Goal: Transaction & Acquisition: Download file/media

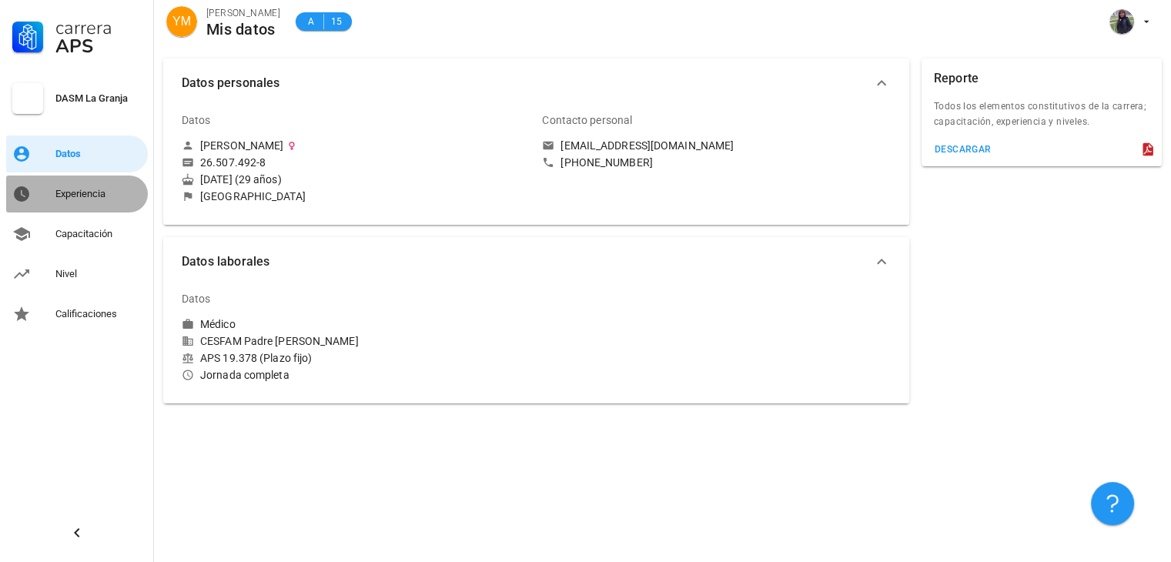
click at [74, 195] on div "Experiencia" at bounding box center [98, 194] width 86 height 12
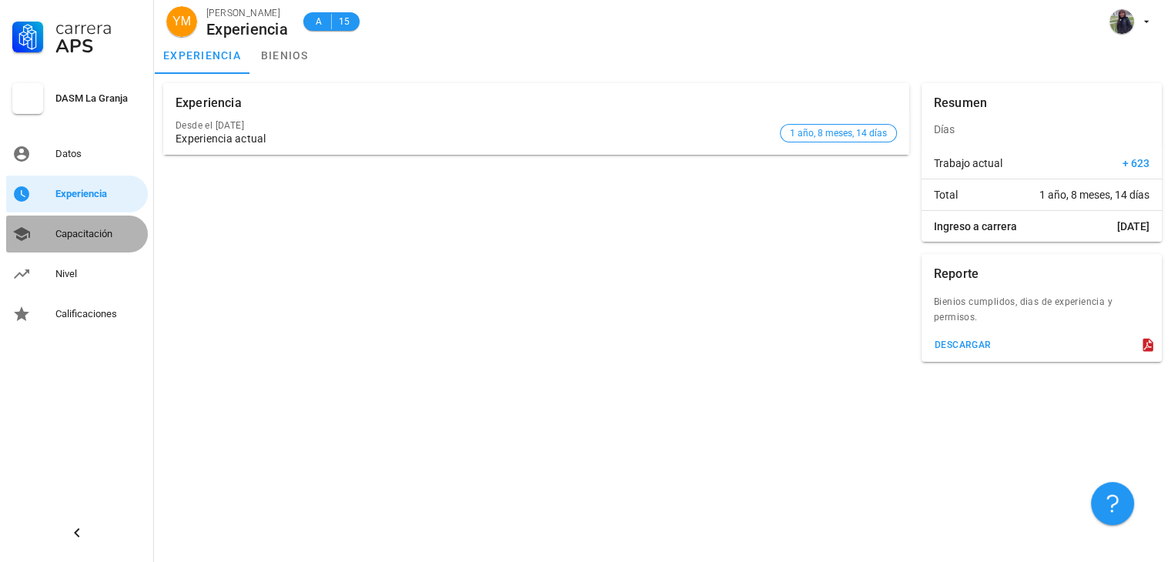
click at [75, 236] on div "Capacitación" at bounding box center [98, 234] width 86 height 12
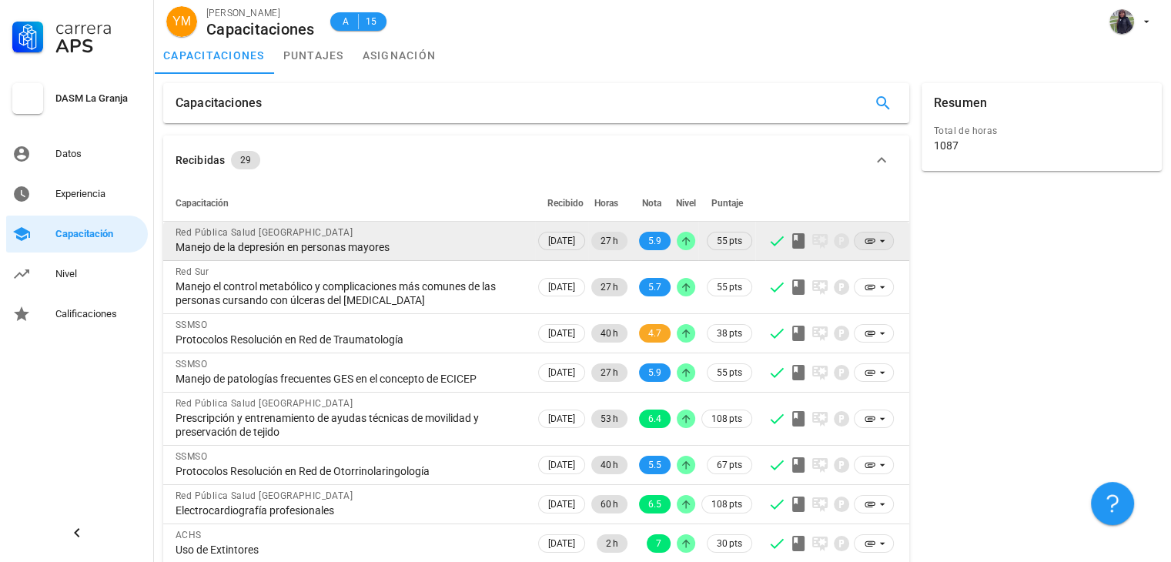
click at [883, 241] on icon at bounding box center [882, 241] width 12 height 12
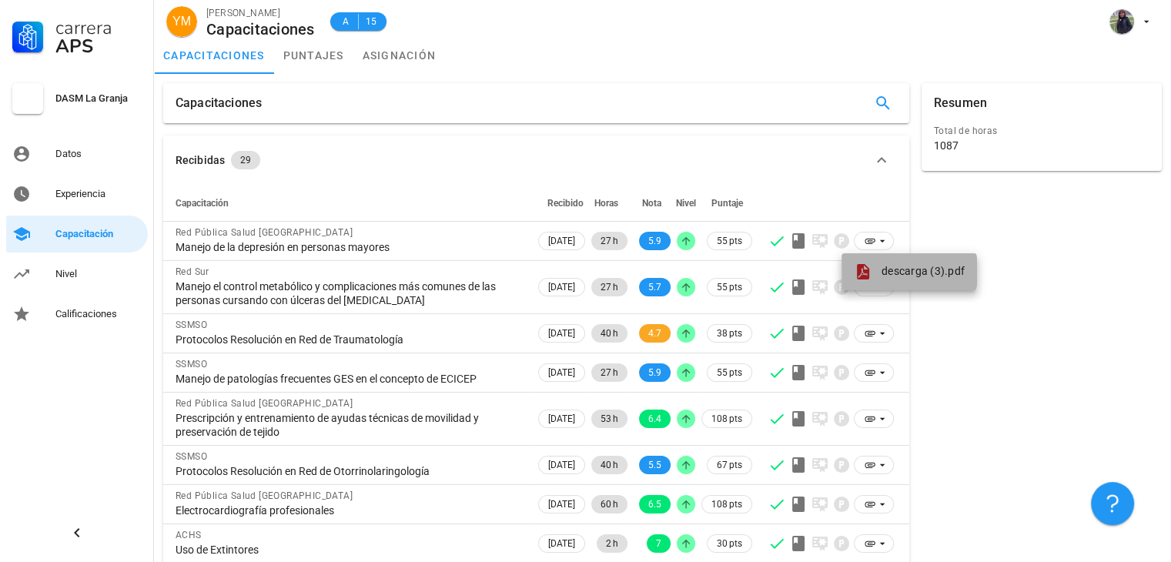
click at [888, 272] on span "descarga (3).pdf" at bounding box center [923, 271] width 83 height 12
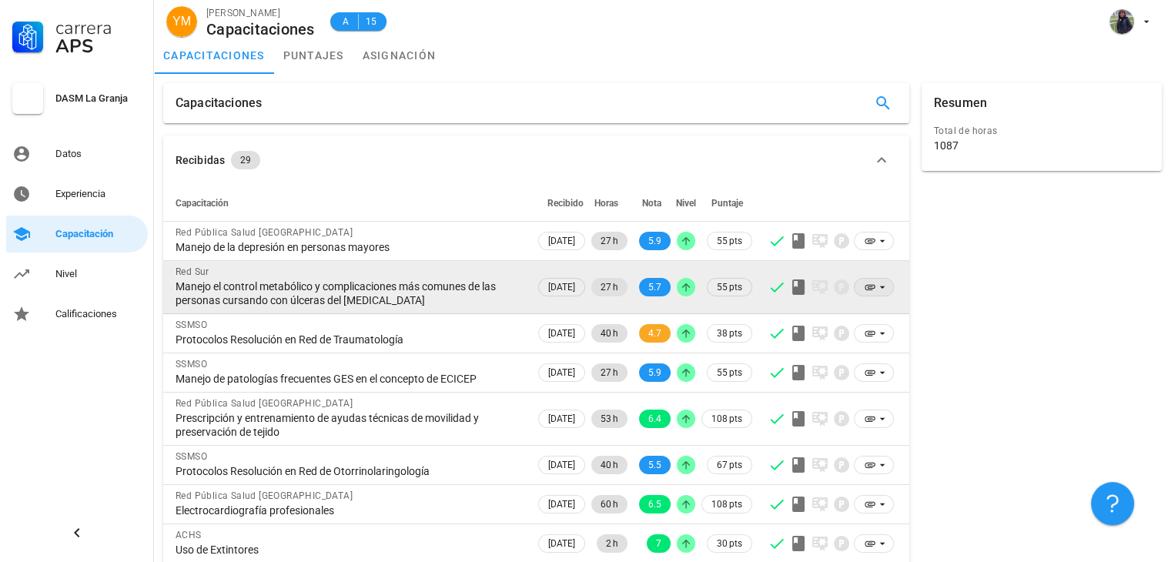
click at [883, 282] on icon at bounding box center [882, 287] width 12 height 12
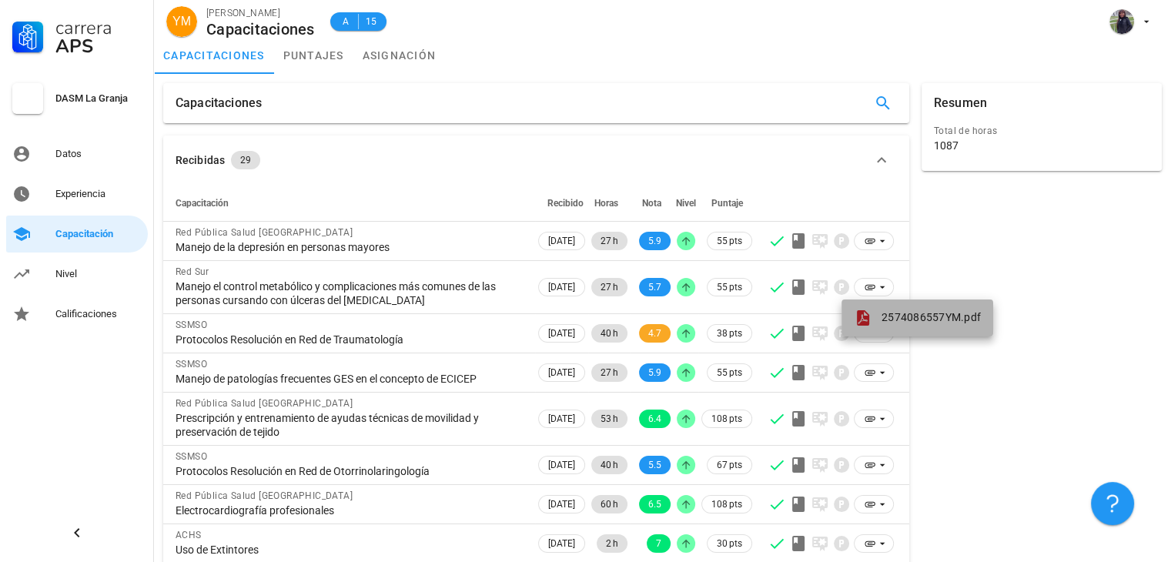
click at [898, 316] on span "2574086557YM.pdf" at bounding box center [931, 317] width 99 height 12
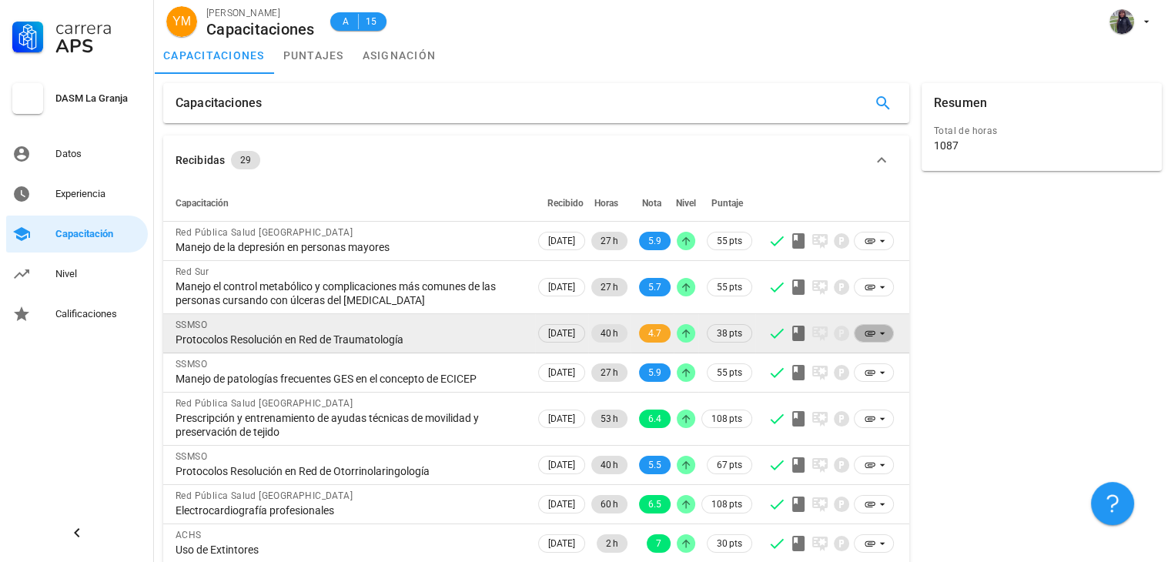
click at [875, 337] on icon at bounding box center [870, 333] width 12 height 12
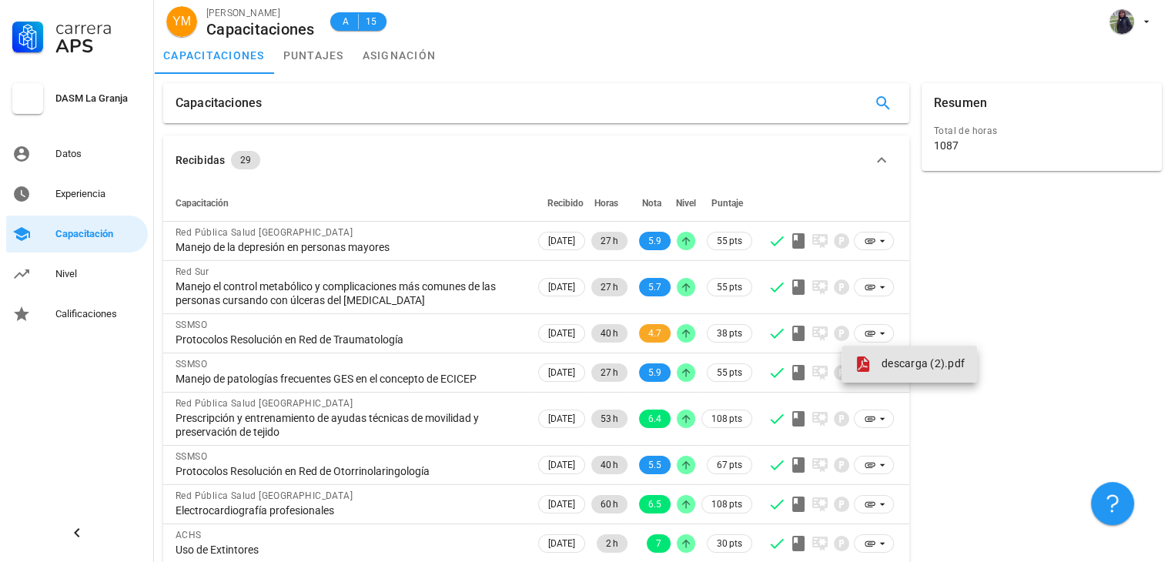
click at [863, 367] on icon at bounding box center [863, 364] width 12 height 15
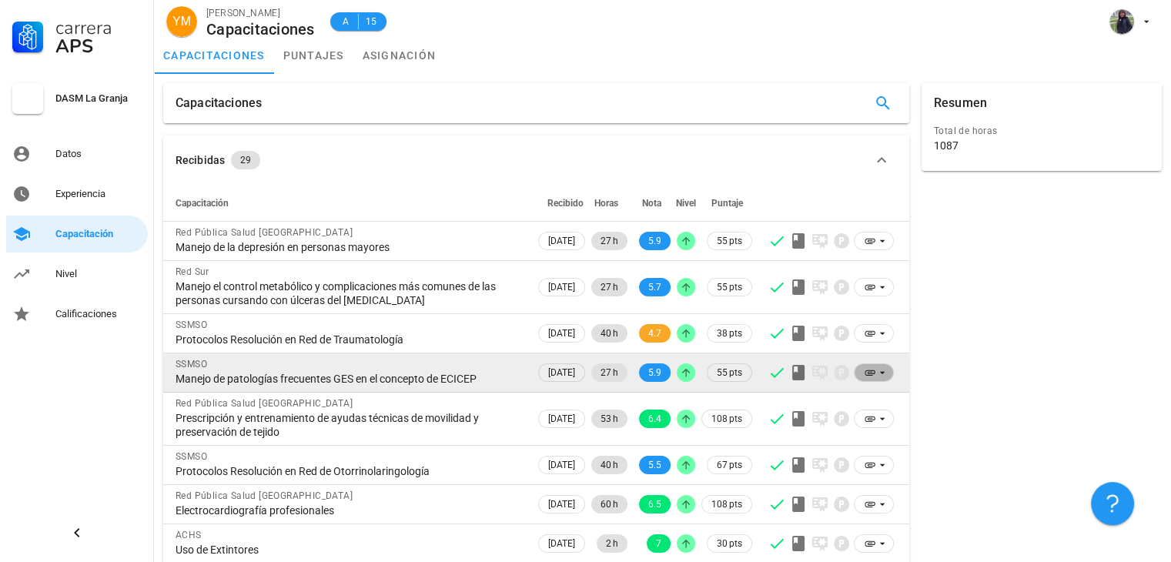
click at [881, 375] on icon at bounding box center [882, 373] width 12 height 12
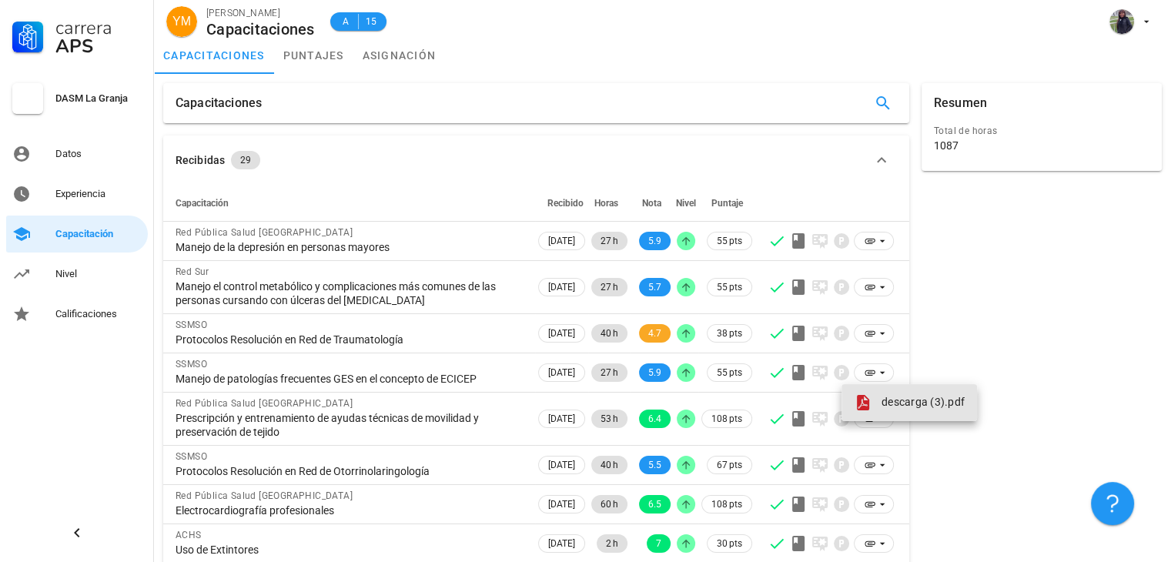
click at [890, 407] on span "descarga (3).pdf" at bounding box center [923, 402] width 83 height 12
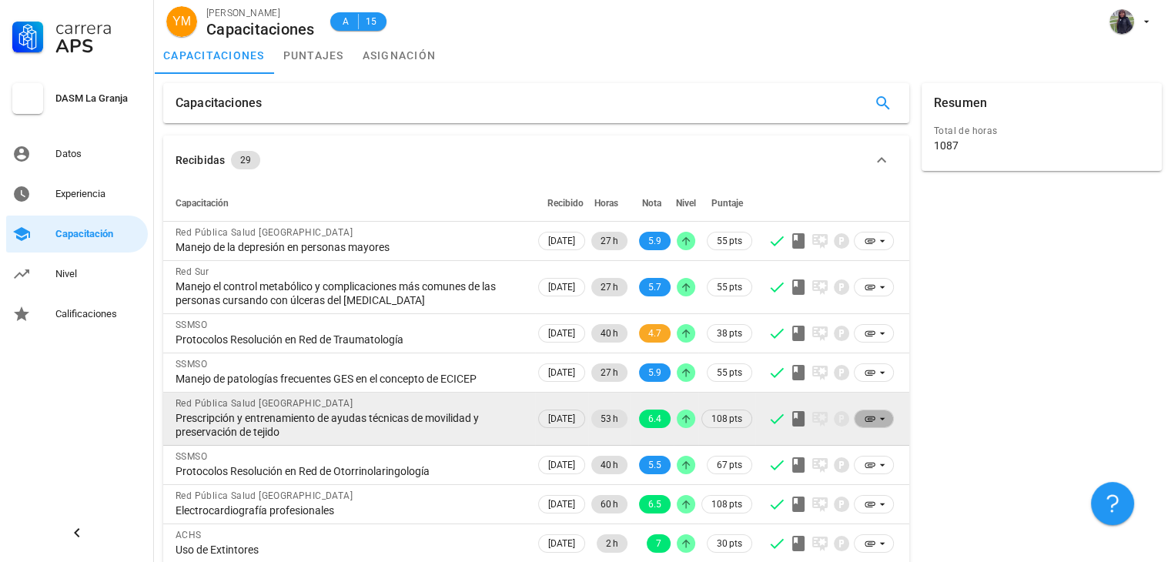
click at [875, 420] on icon at bounding box center [870, 419] width 12 height 12
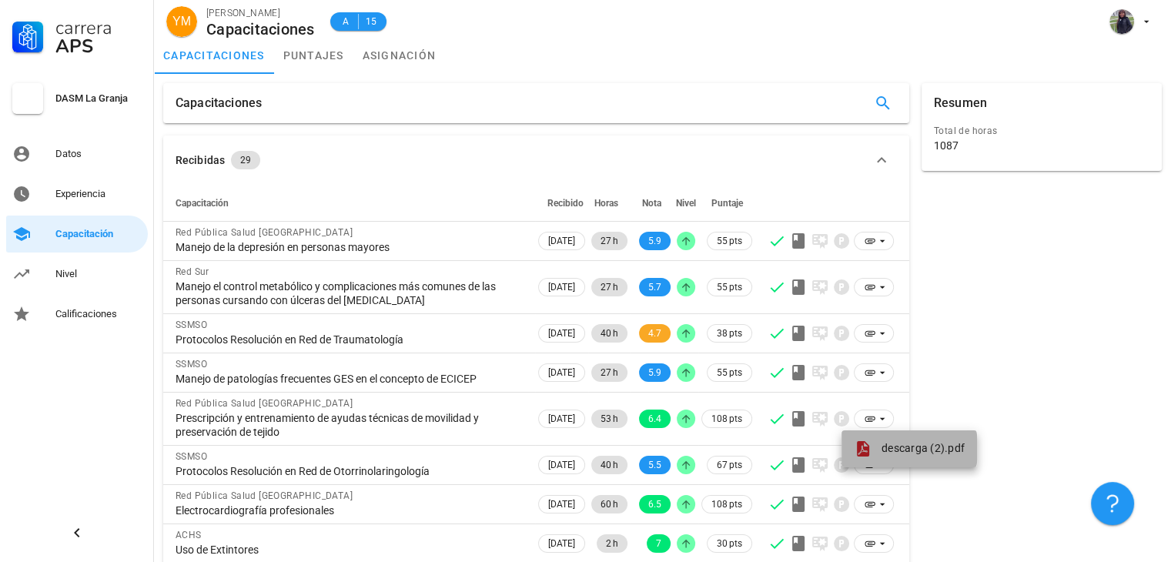
click at [886, 451] on span "descarga (2).pdf" at bounding box center [923, 448] width 83 height 12
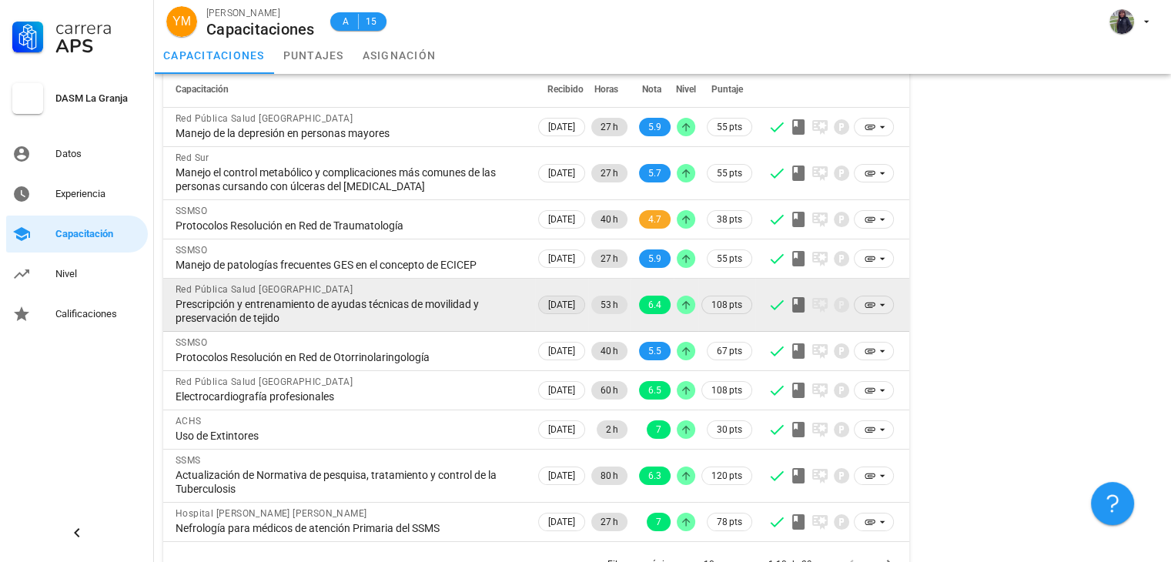
scroll to position [146, 0]
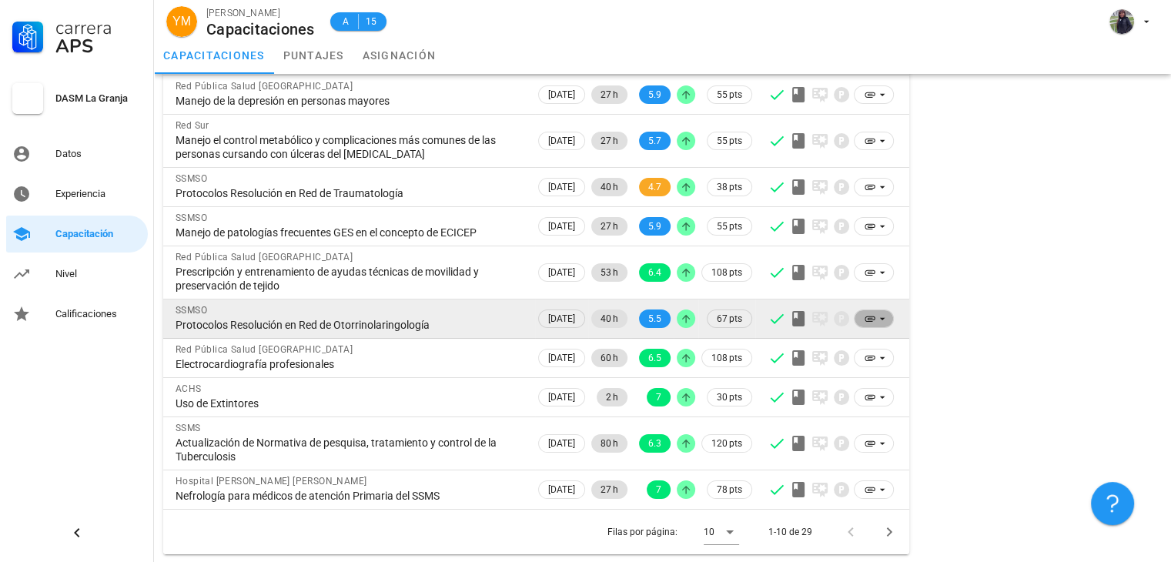
click at [879, 323] on icon at bounding box center [882, 319] width 12 height 12
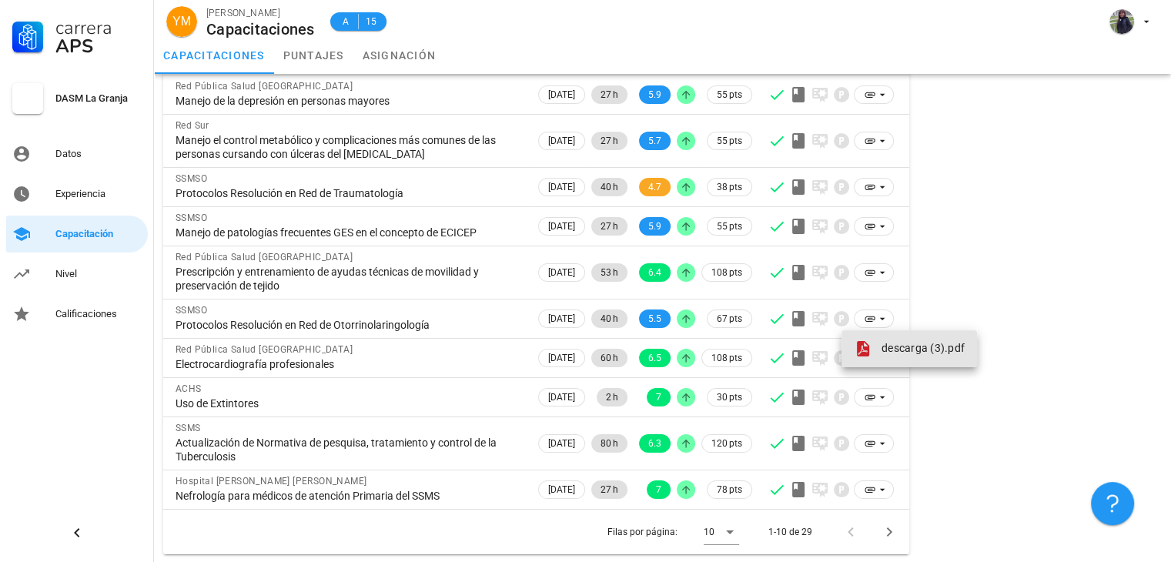
click at [887, 345] on span "descarga (3).pdf" at bounding box center [923, 348] width 83 height 12
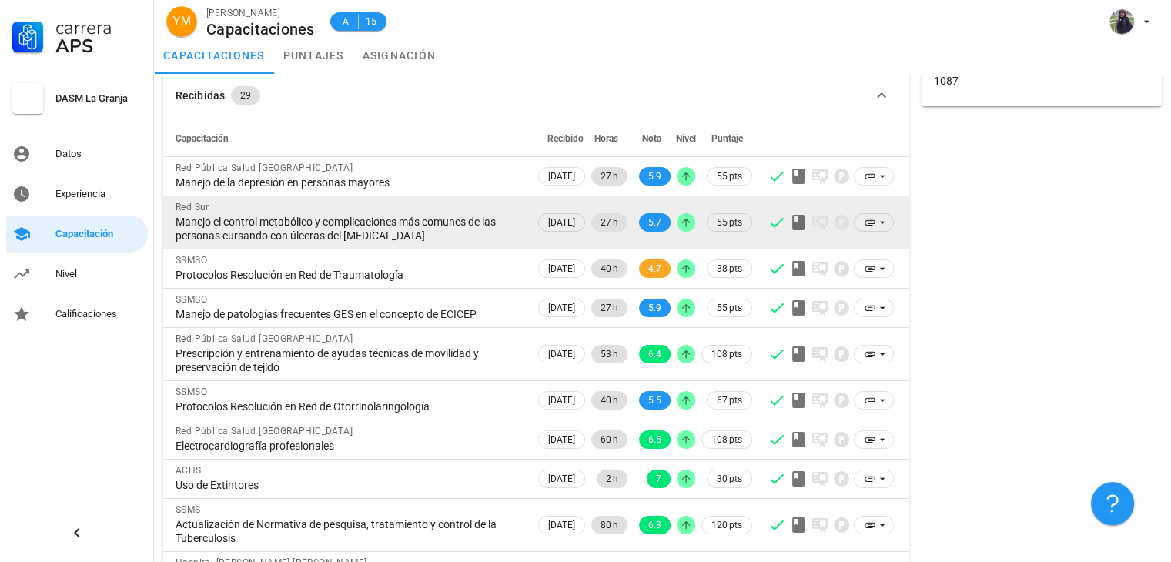
scroll to position [0, 0]
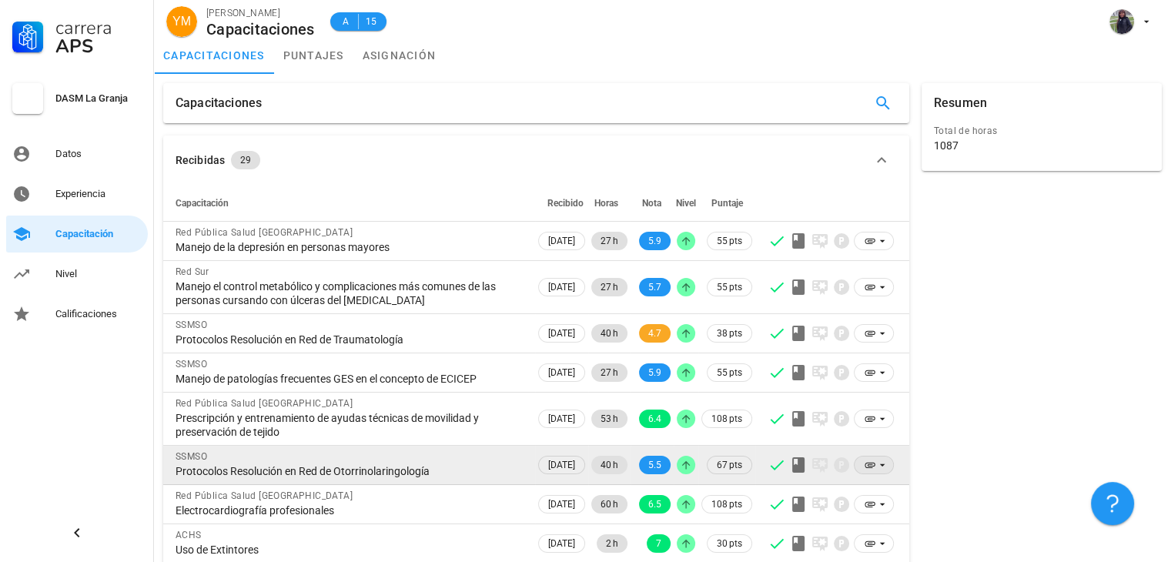
click at [881, 466] on icon at bounding box center [882, 465] width 12 height 12
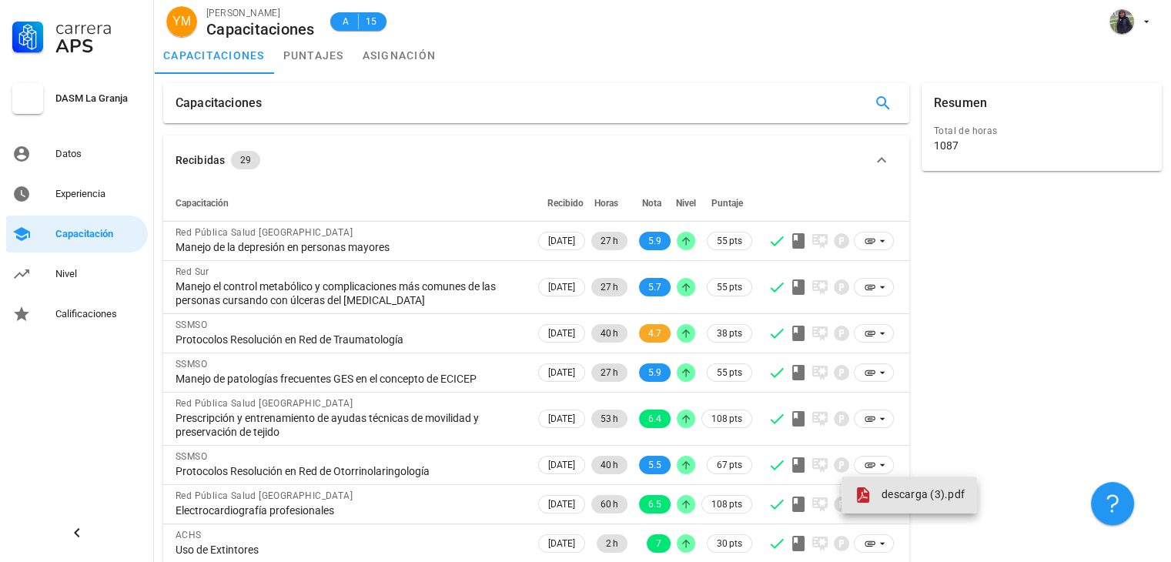
click at [891, 495] on span "descarga (3).pdf" at bounding box center [923, 494] width 83 height 12
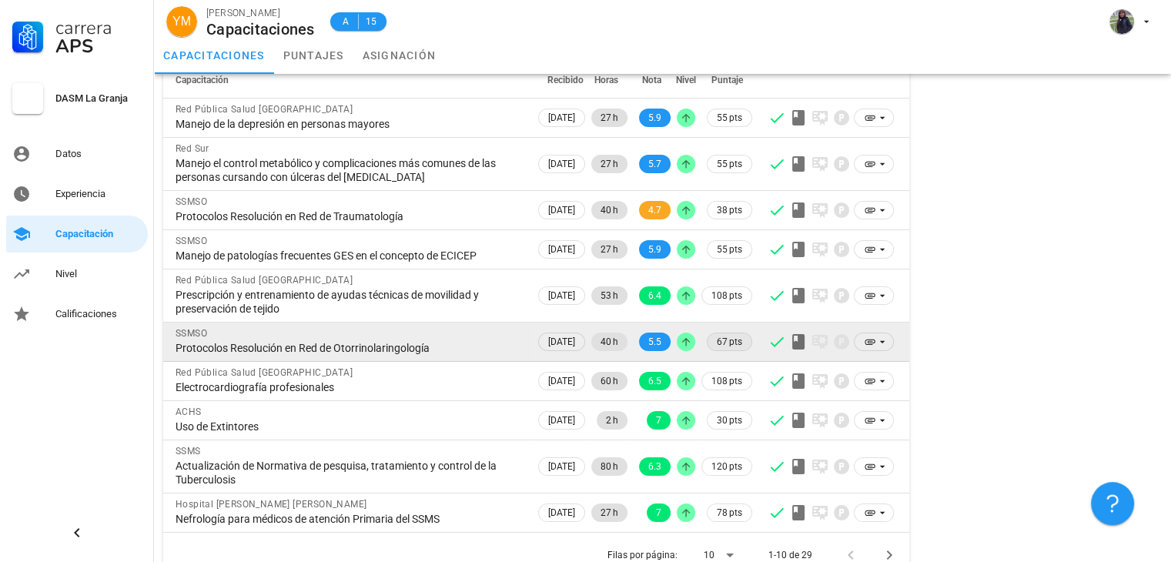
scroll to position [146, 0]
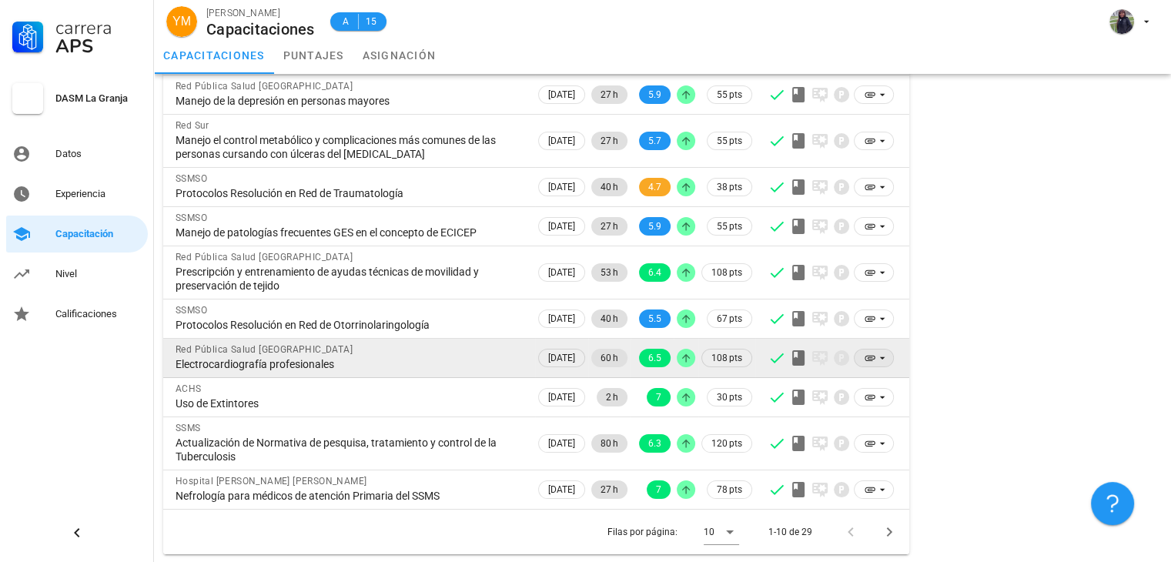
click at [880, 358] on icon at bounding box center [882, 358] width 12 height 12
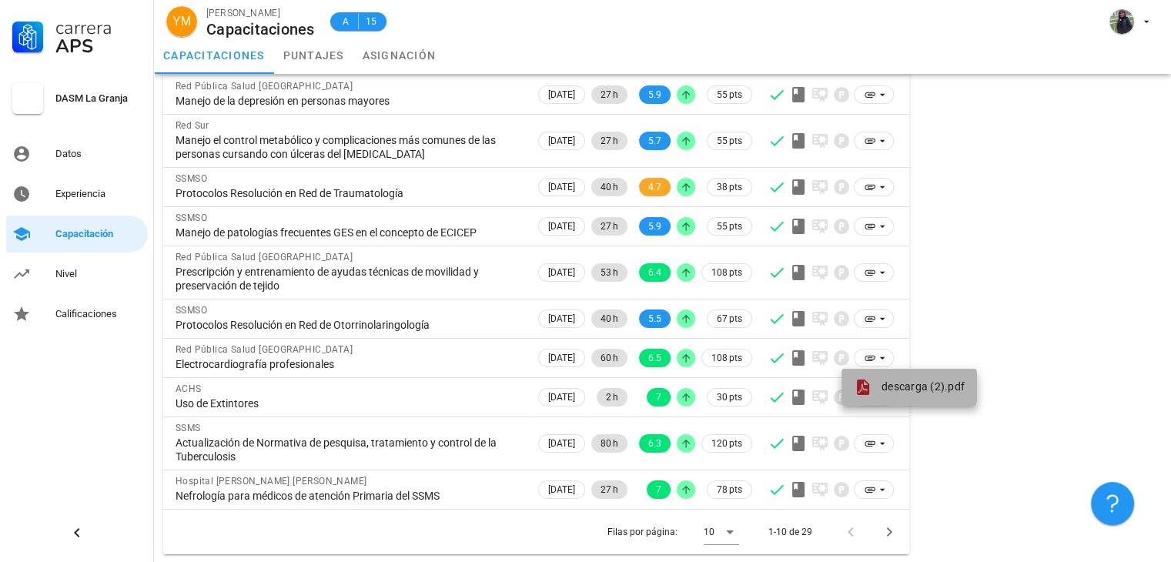
click at [899, 387] on span "descarga (2).pdf" at bounding box center [923, 386] width 83 height 12
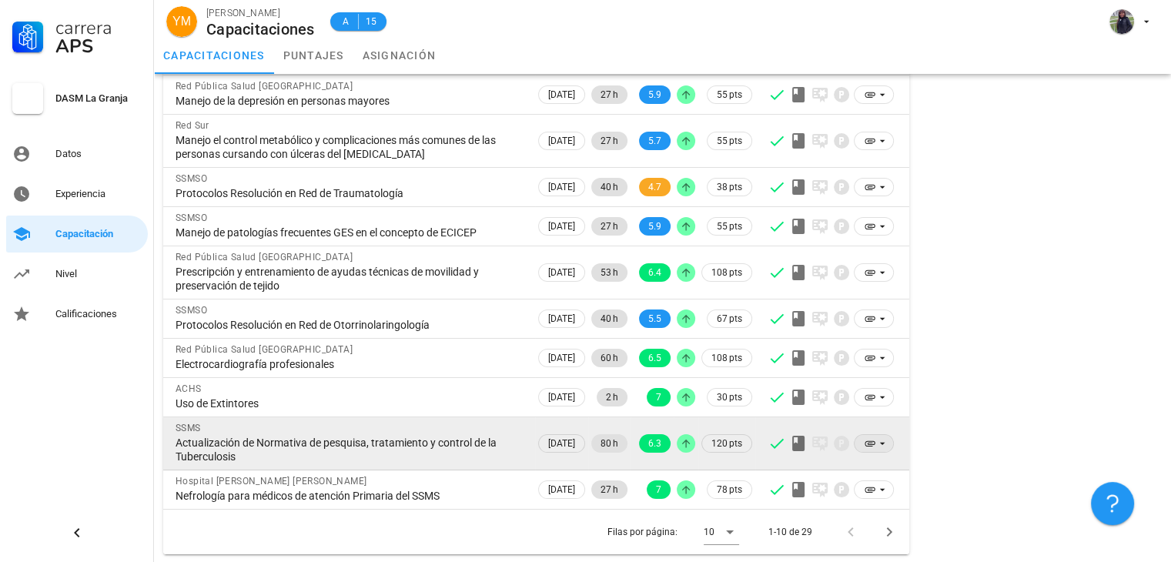
click at [873, 444] on icon at bounding box center [870, 443] width 12 height 12
click at [882, 443] on icon at bounding box center [881, 444] width 5 height 2
click at [880, 441] on icon at bounding box center [882, 443] width 12 height 12
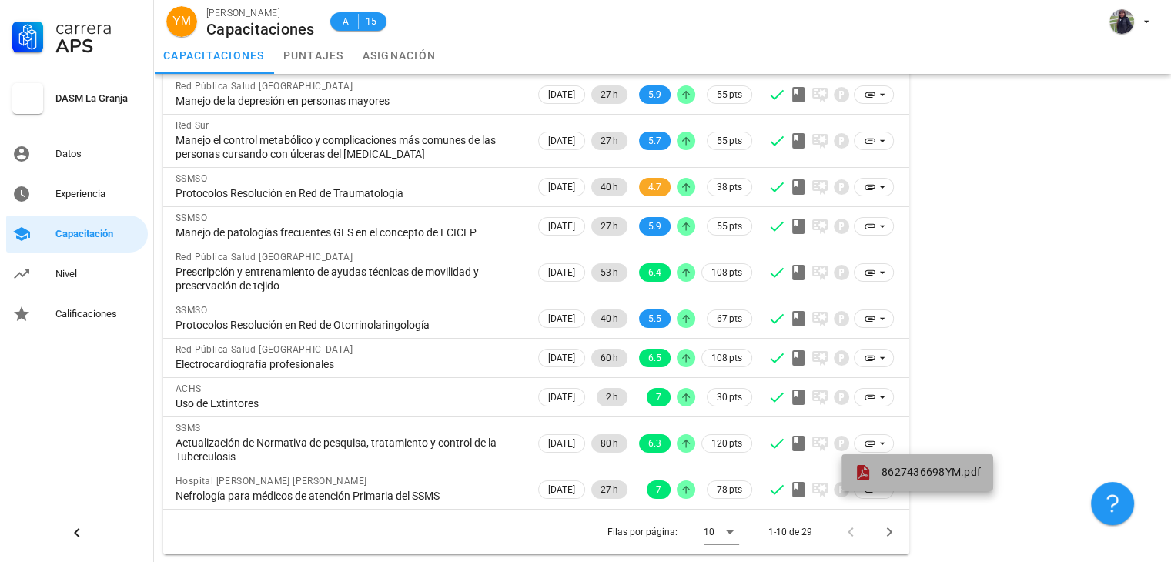
click at [889, 469] on span "8627436698YM.pdf" at bounding box center [931, 472] width 99 height 12
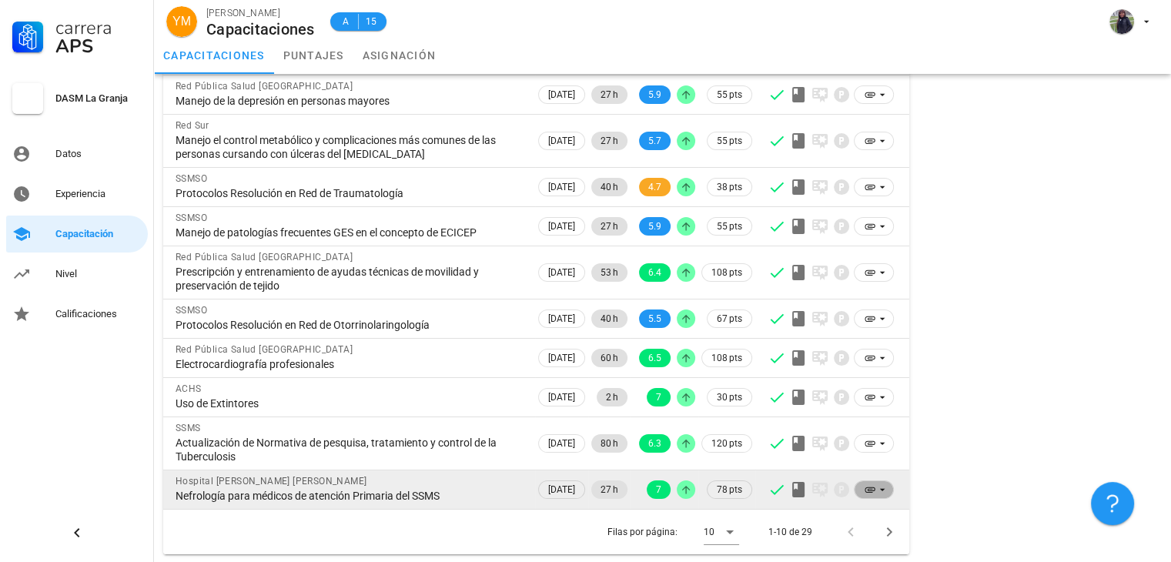
click at [882, 487] on icon at bounding box center [882, 490] width 12 height 12
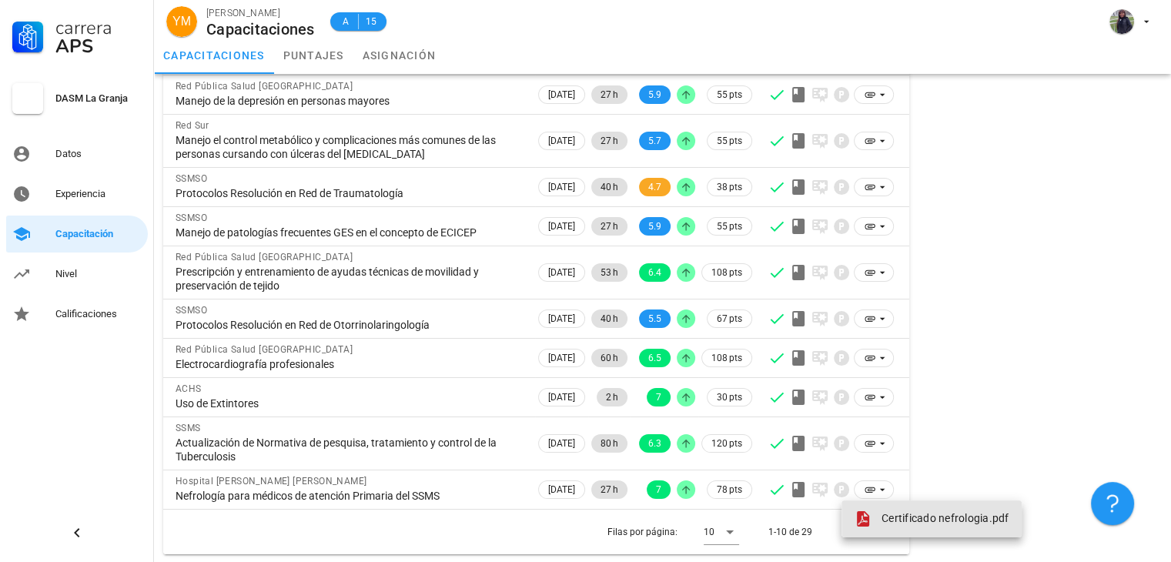
click at [905, 512] on span "Certificado nefrologia.pdf" at bounding box center [946, 518] width 128 height 12
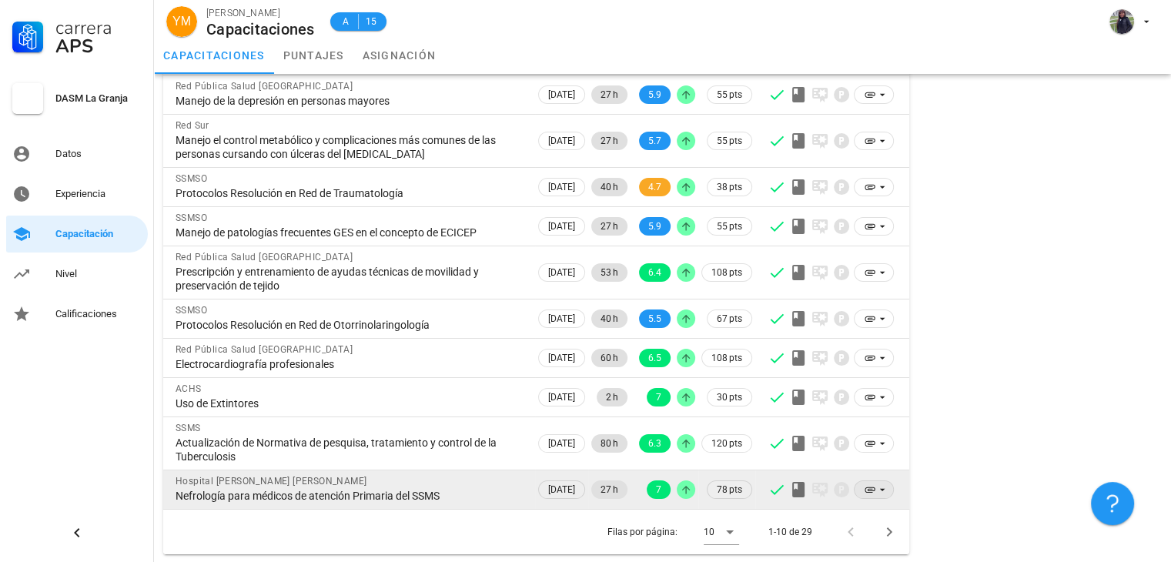
click at [881, 486] on icon at bounding box center [882, 490] width 12 height 12
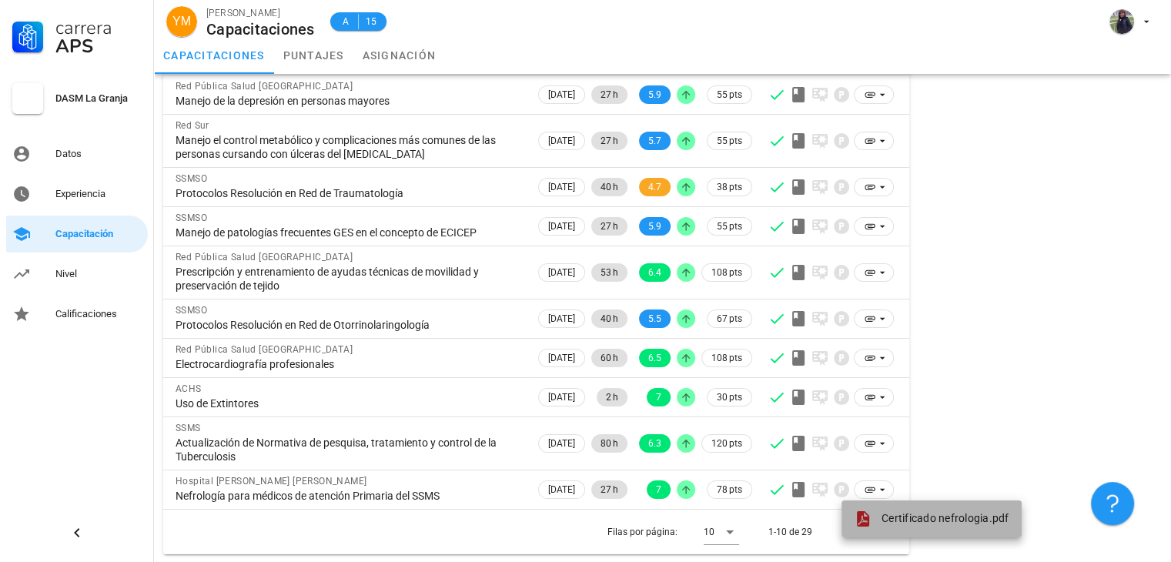
click at [897, 522] on span "Certificado nefrologia.pdf" at bounding box center [946, 518] width 128 height 12
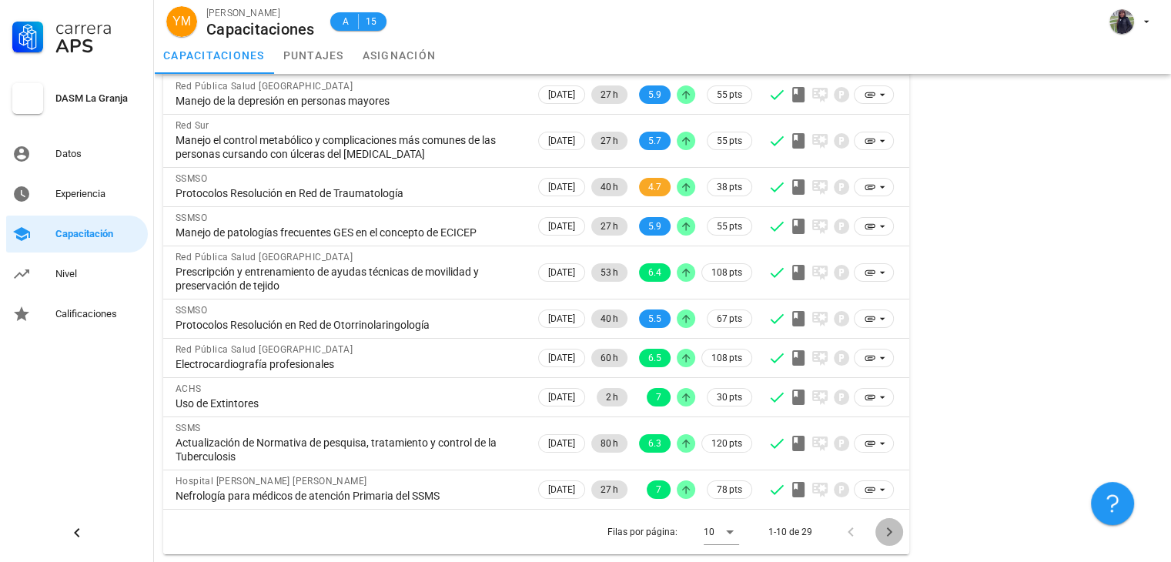
click at [888, 537] on icon "Página siguiente" at bounding box center [889, 532] width 18 height 18
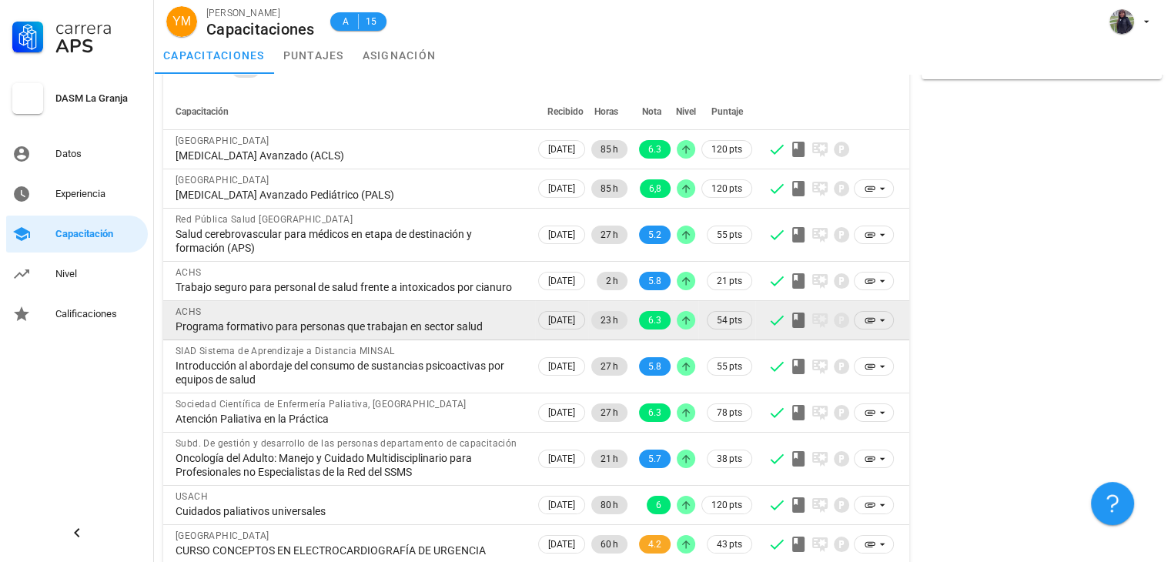
scroll to position [0, 0]
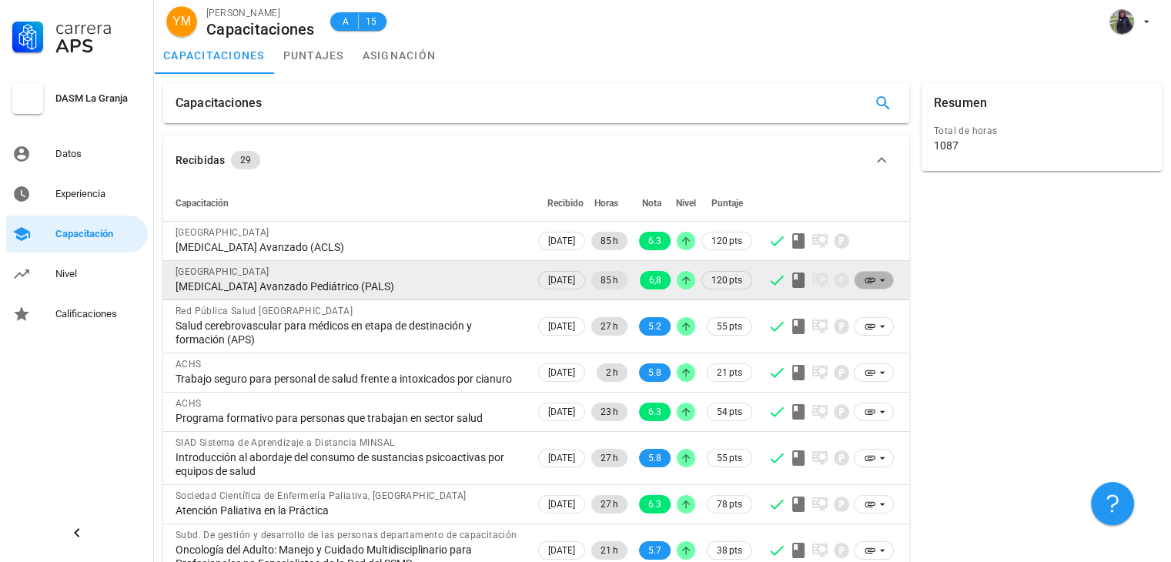
click at [866, 286] on span at bounding box center [874, 280] width 20 height 17
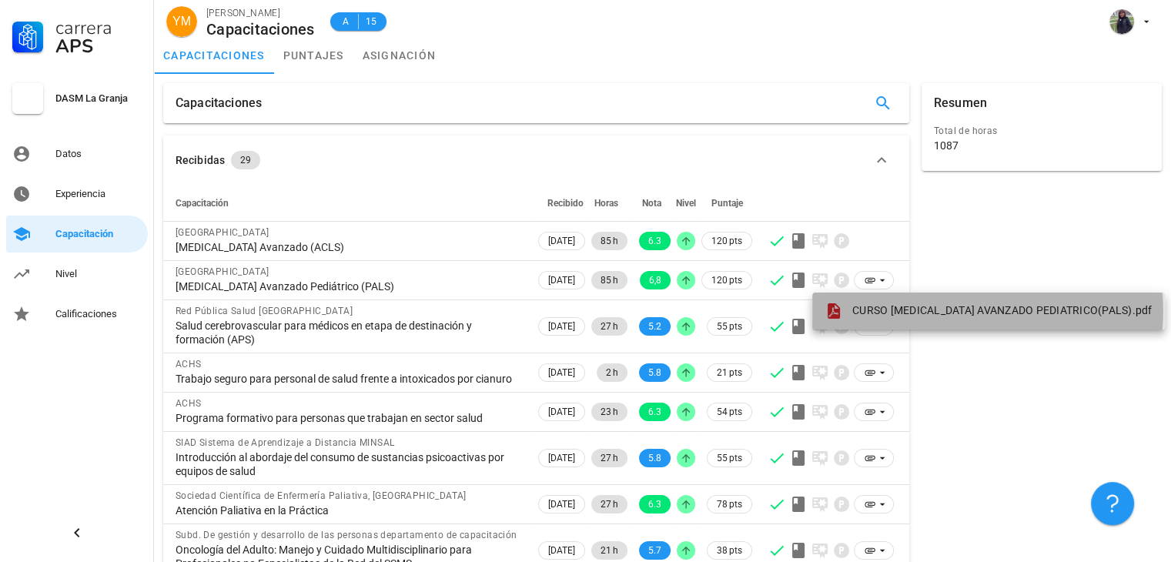
click at [866, 318] on div "CURSO [MEDICAL_DATA] AVANZADO PEDIATRICO(PALS).pdf" at bounding box center [989, 311] width 328 height 18
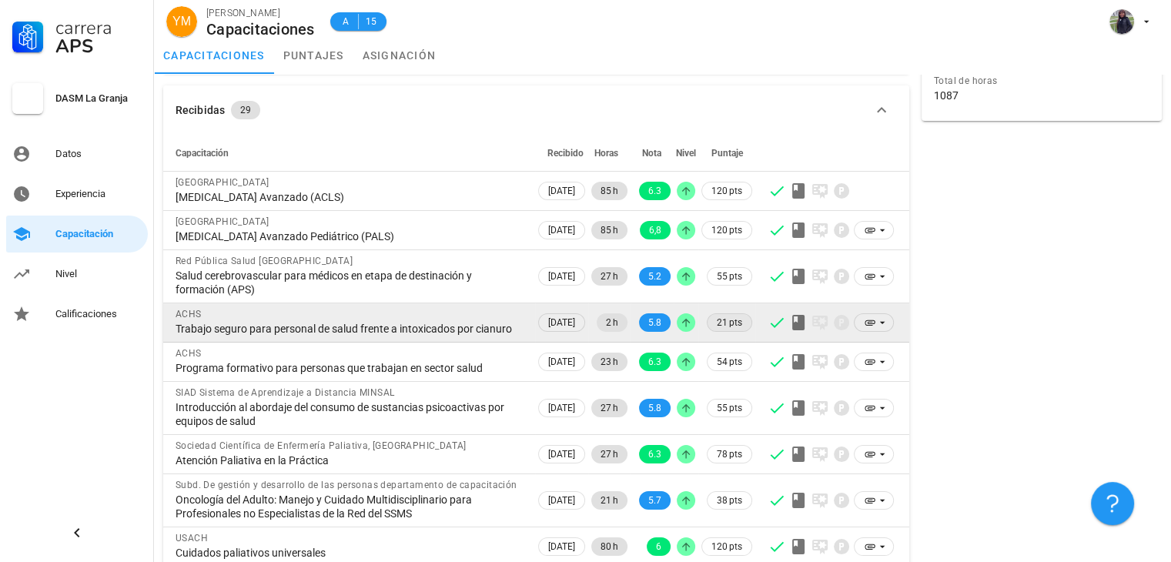
scroll to position [77, 0]
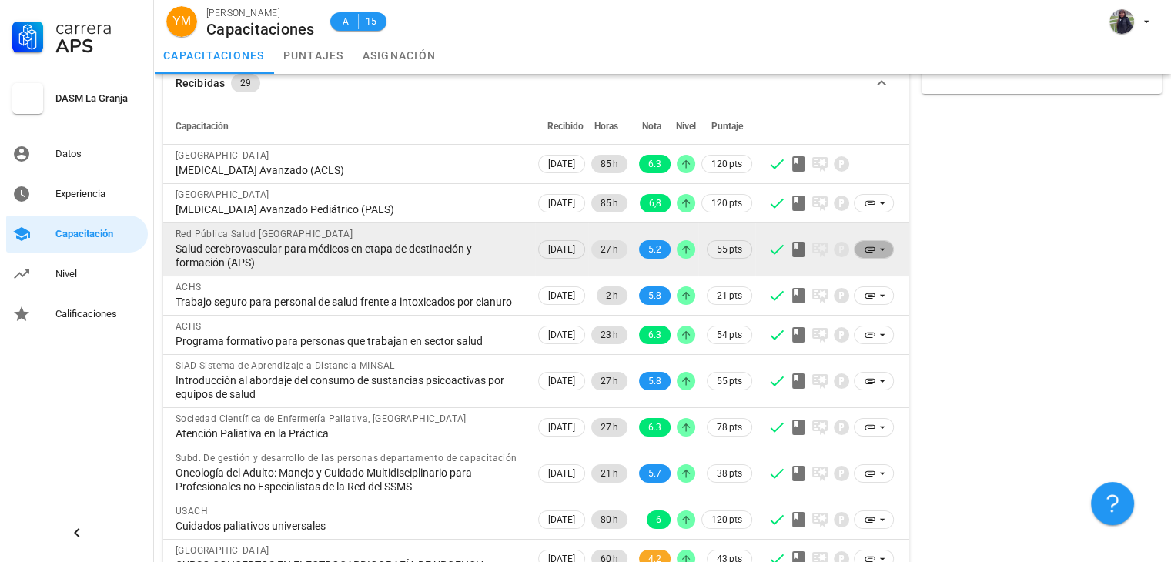
click at [870, 251] on icon at bounding box center [870, 249] width 10 height 5
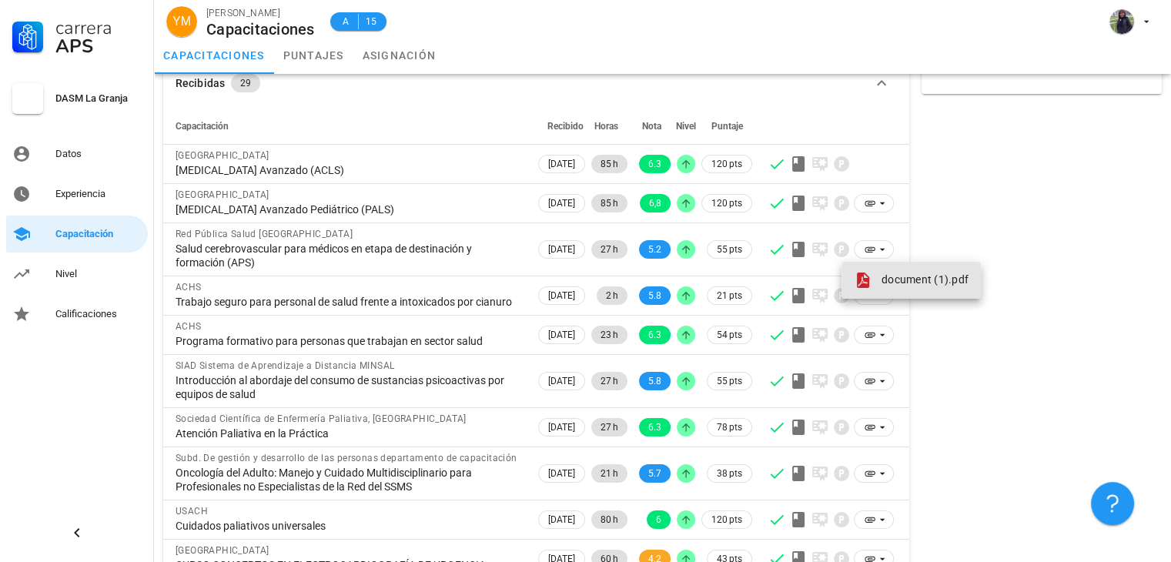
click at [877, 272] on span at bounding box center [866, 280] width 25 height 18
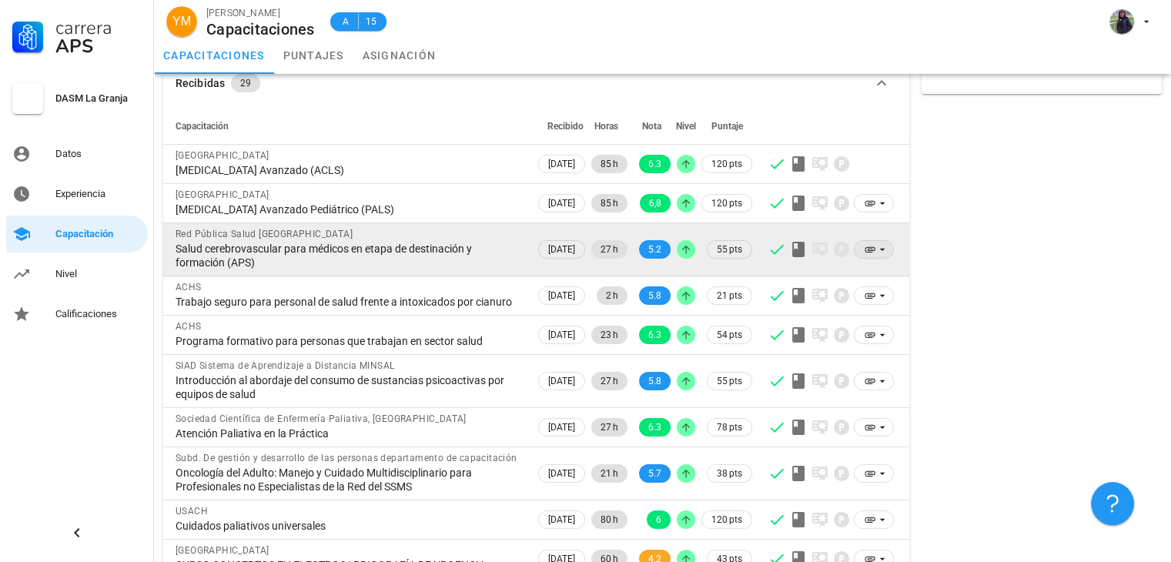
click at [877, 253] on icon at bounding box center [882, 249] width 12 height 12
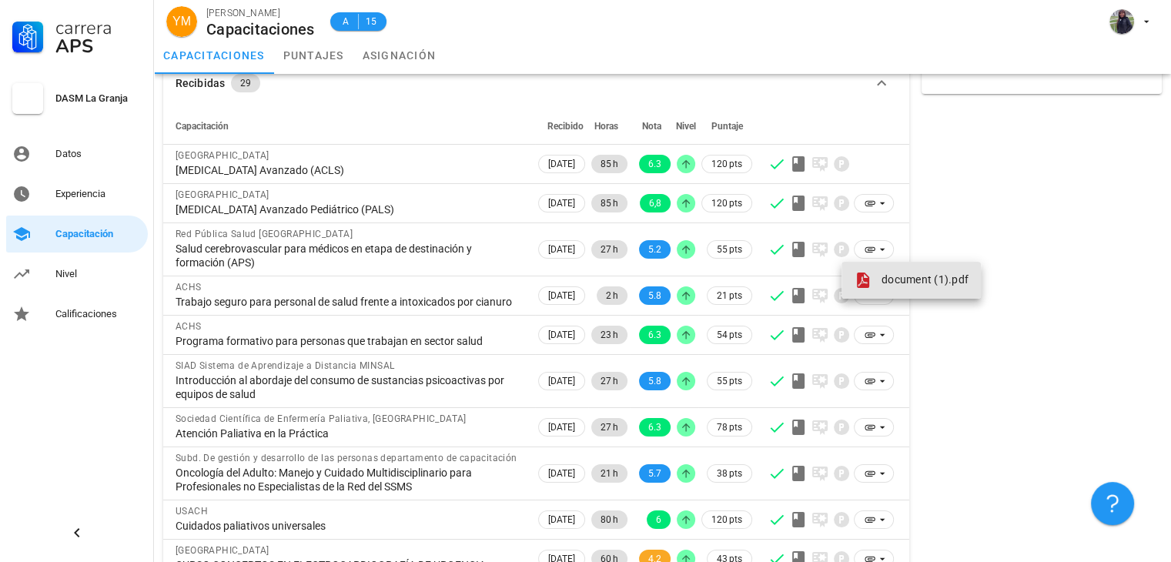
click at [903, 289] on div "document (1).pdf" at bounding box center [911, 280] width 115 height 18
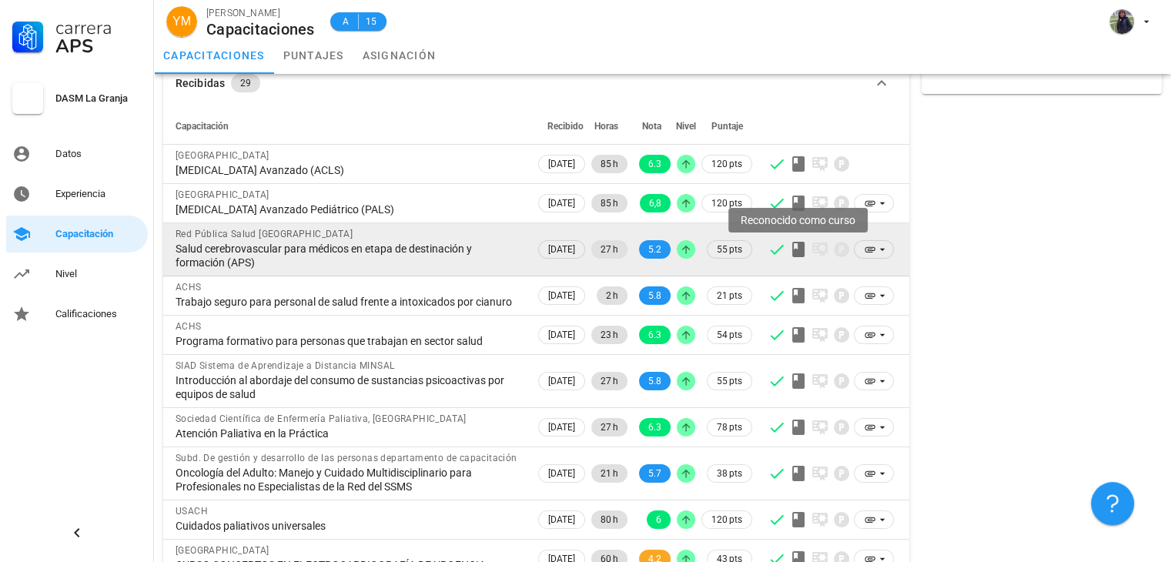
click at [799, 251] on icon at bounding box center [798, 249] width 12 height 15
click at [773, 249] on icon at bounding box center [777, 249] width 18 height 18
click at [801, 253] on icon at bounding box center [798, 249] width 12 height 15
click at [868, 250] on icon at bounding box center [870, 249] width 12 height 12
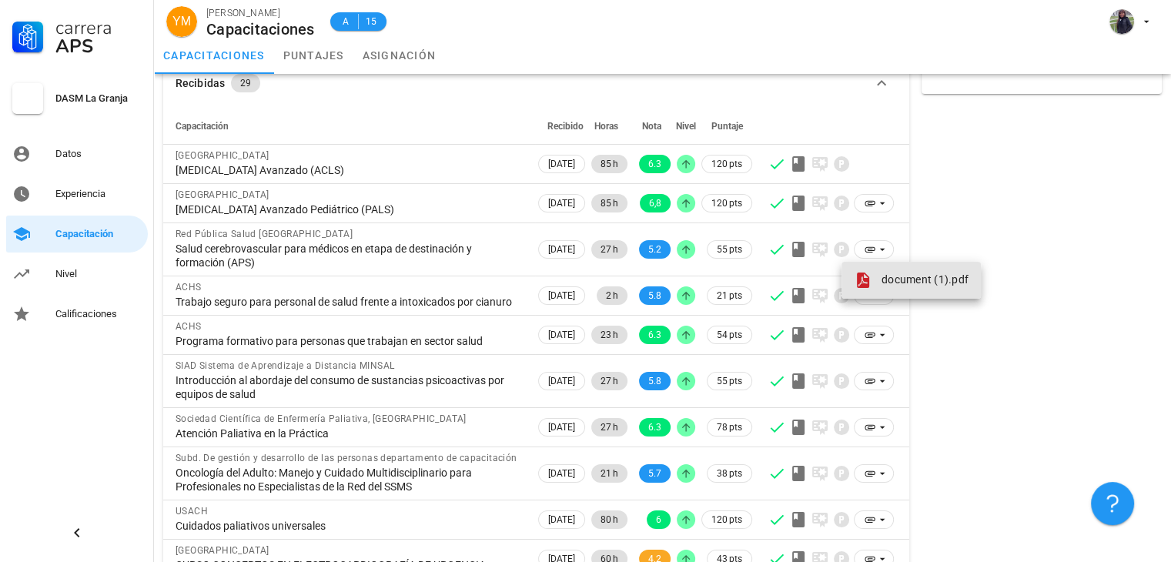
click at [890, 289] on div "document (1).pdf" at bounding box center [911, 280] width 115 height 18
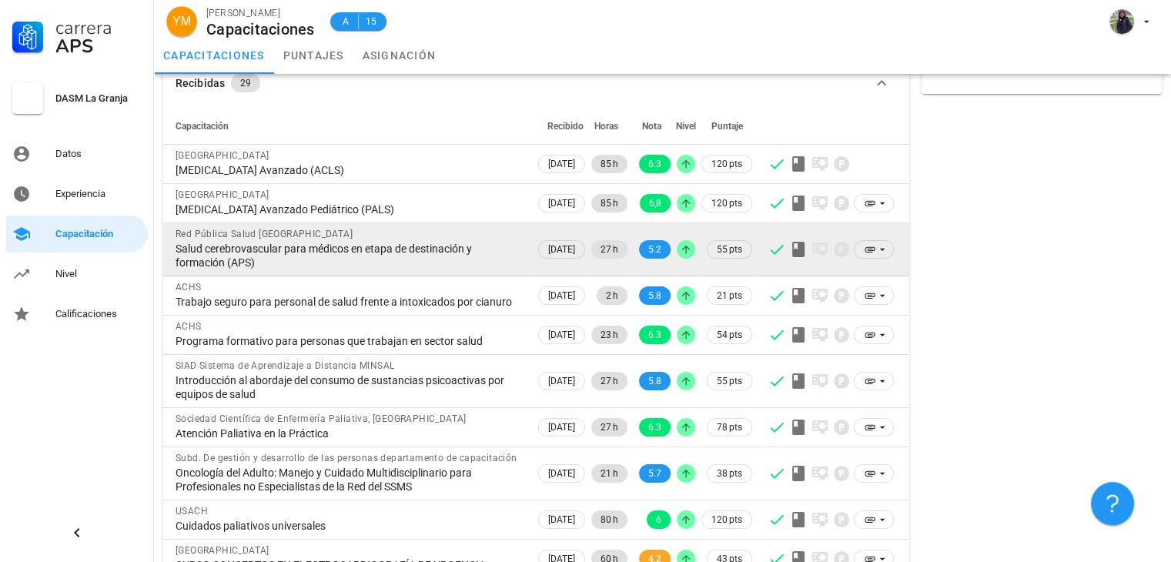
drag, startPoint x: 174, startPoint y: 244, endPoint x: 277, endPoint y: 269, distance: 106.1
click at [277, 269] on td "Red Pública Salud Sur Oriente Salud cerebrovascular para médicos en etapa de de…" at bounding box center [349, 249] width 372 height 53
copy div "Salud cerebrovascular para médicos en etapa de destinación y formación (APS)"
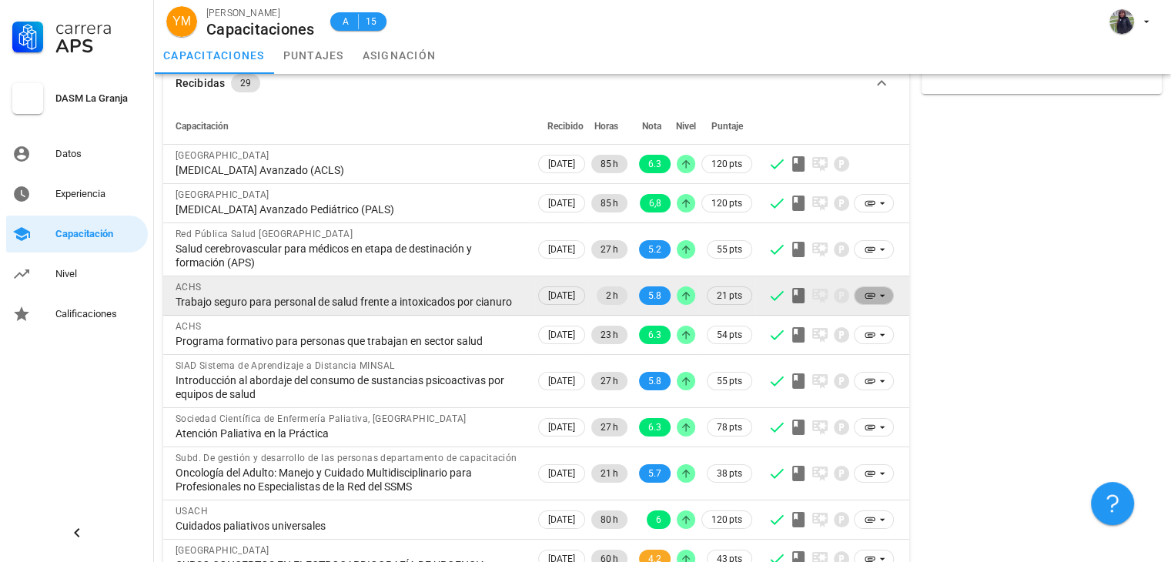
click at [879, 302] on icon at bounding box center [882, 296] width 12 height 12
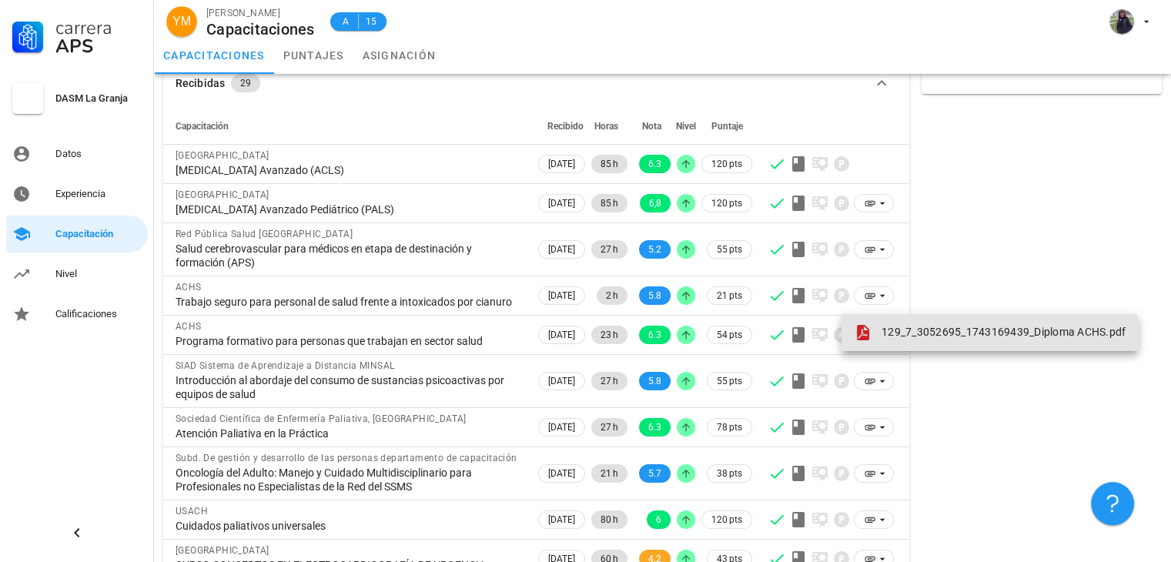
click at [882, 327] on span "129_7_3052695_1743169439_Diploma ACHS.pdf" at bounding box center [1004, 332] width 244 height 12
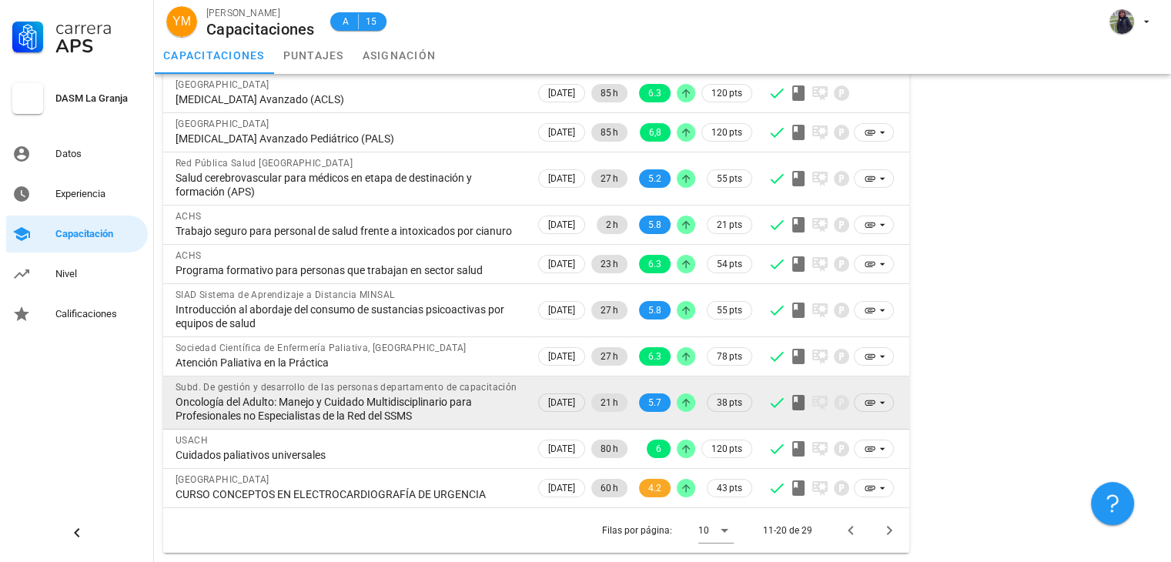
scroll to position [176, 0]
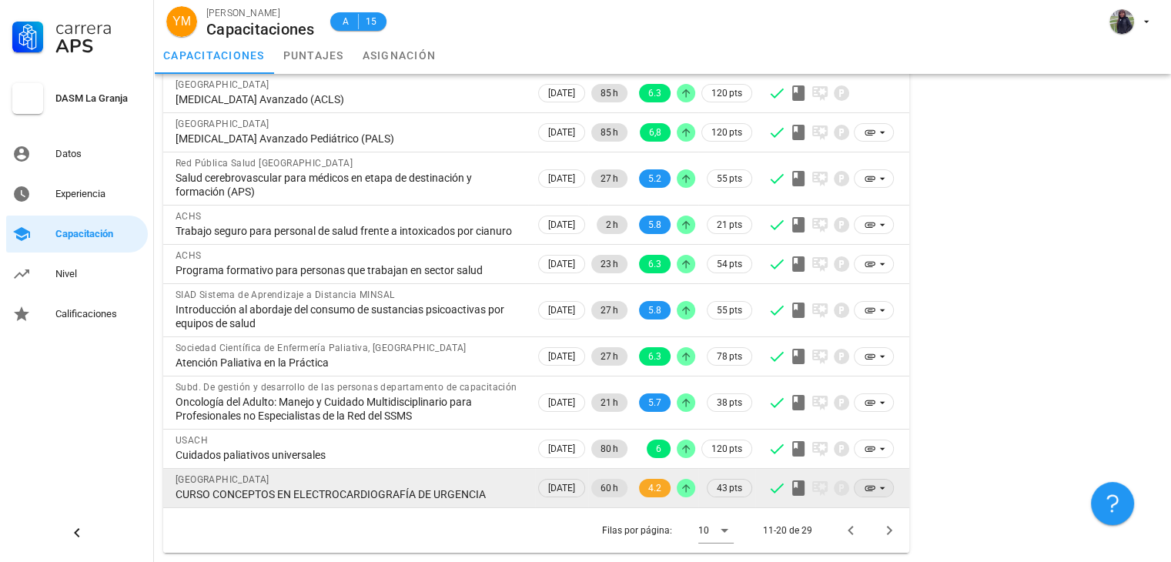
click at [875, 490] on icon at bounding box center [870, 488] width 12 height 12
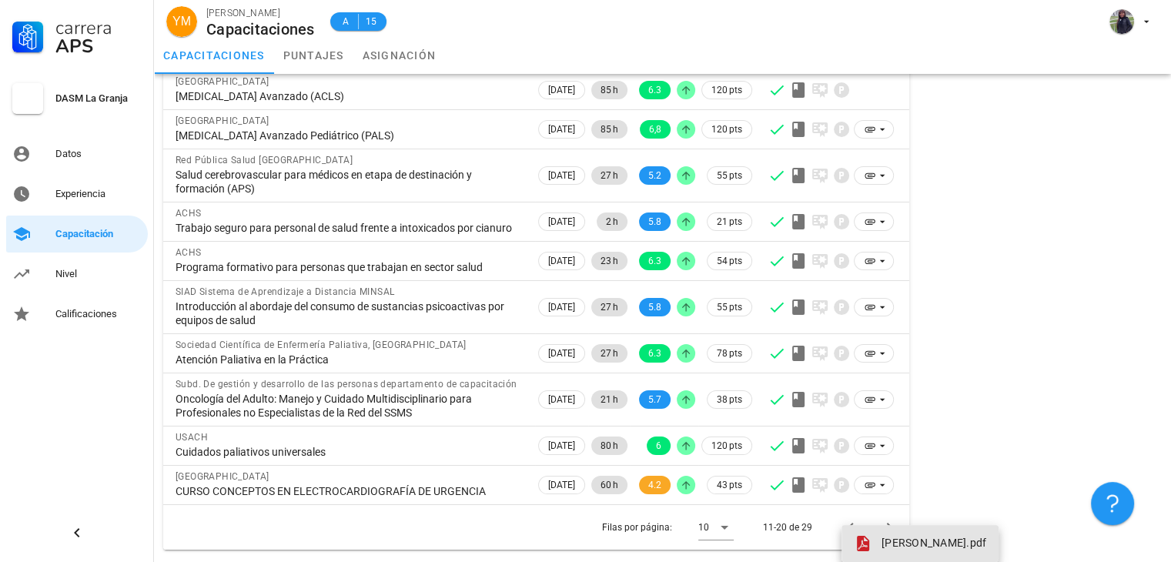
click at [893, 537] on span "[PERSON_NAME].pdf" at bounding box center [934, 543] width 105 height 12
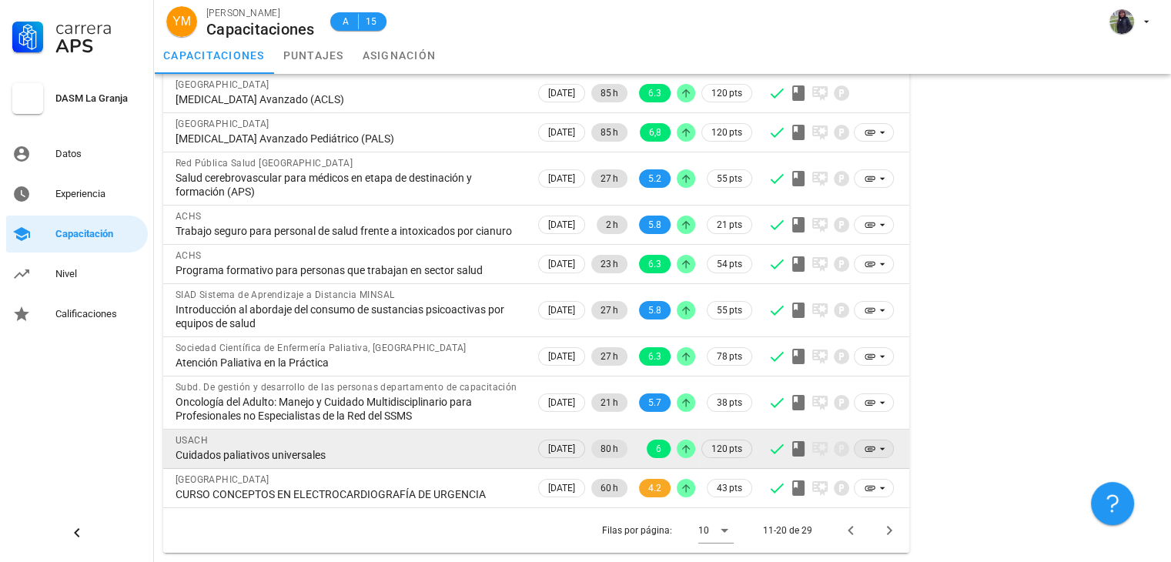
click at [884, 450] on icon at bounding box center [882, 449] width 12 height 12
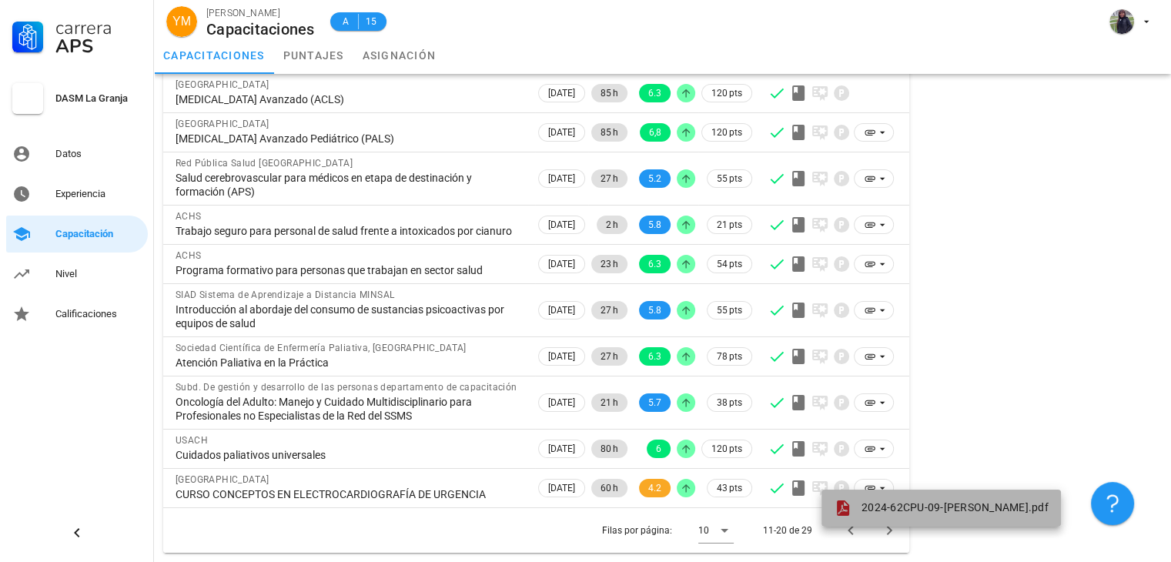
click at [881, 501] on span "2024-62CPU-09-[PERSON_NAME].pdf" at bounding box center [955, 507] width 187 height 12
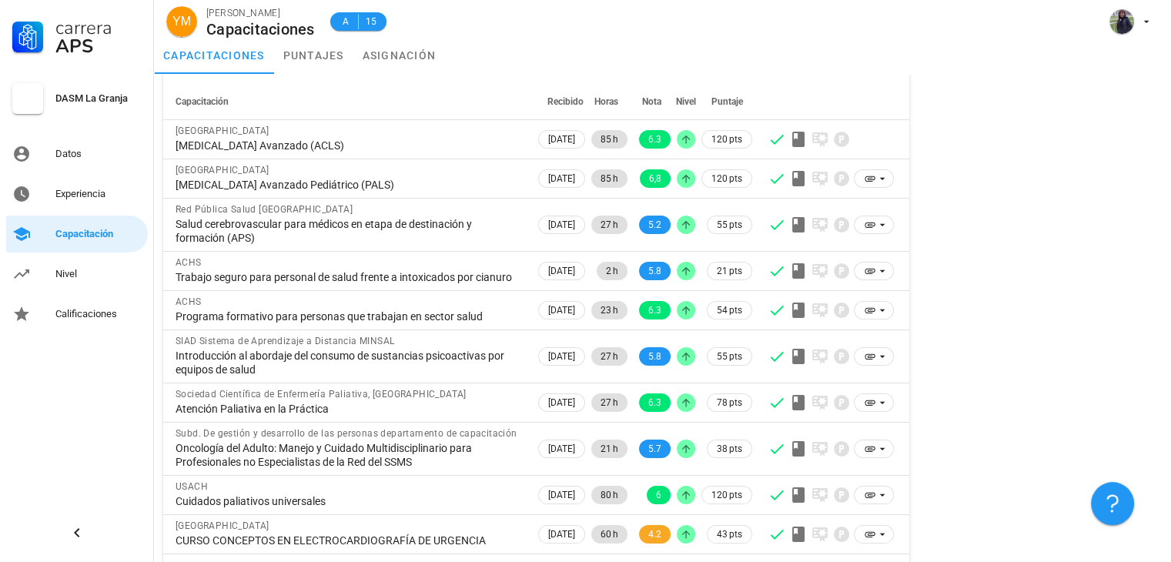
scroll to position [0, 0]
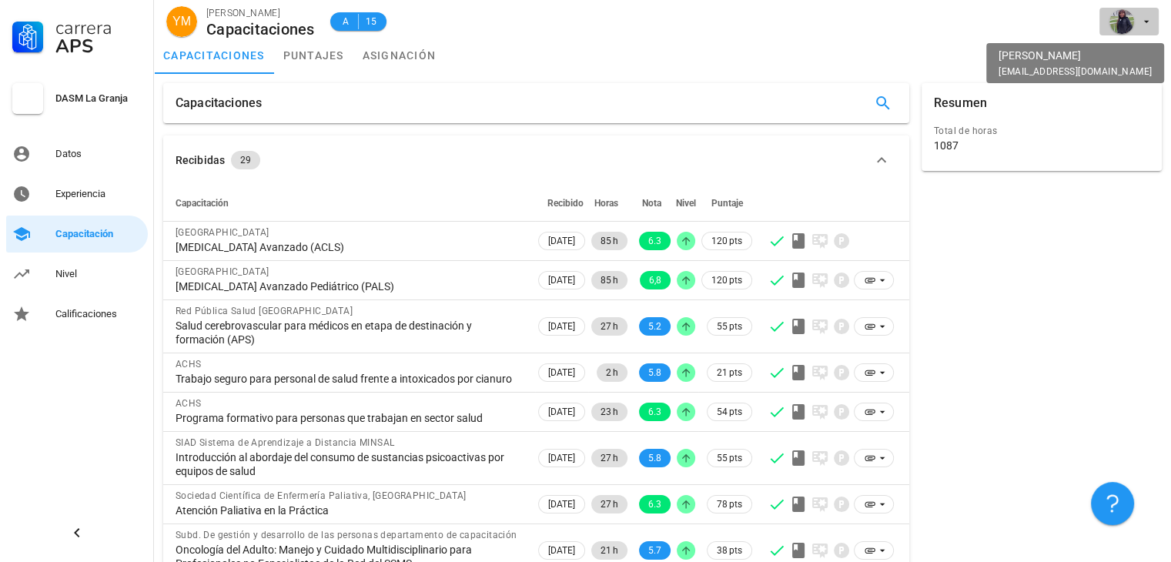
click at [1143, 15] on icon "button" at bounding box center [1146, 21] width 12 height 12
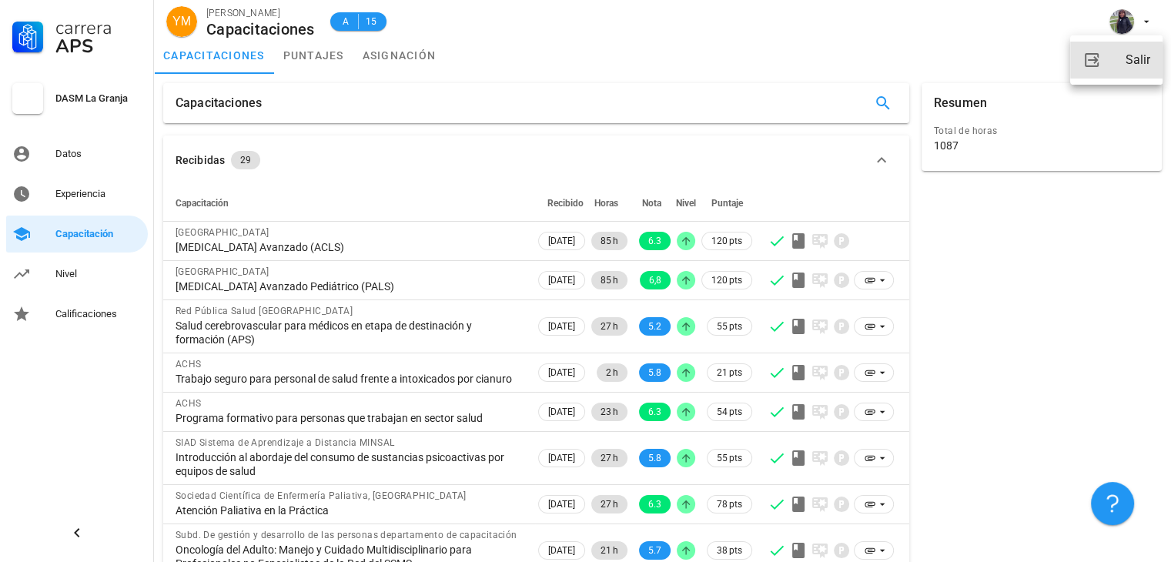
click at [1092, 65] on icon at bounding box center [1092, 60] width 18 height 18
